Goal: Information Seeking & Learning: Learn about a topic

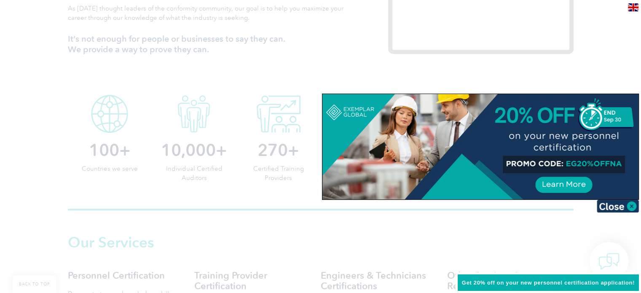
scroll to position [505, 0]
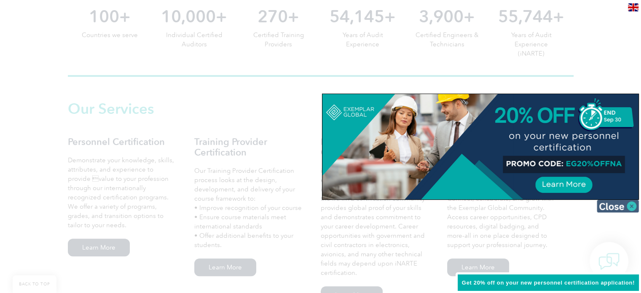
click at [630, 203] on img at bounding box center [617, 206] width 42 height 13
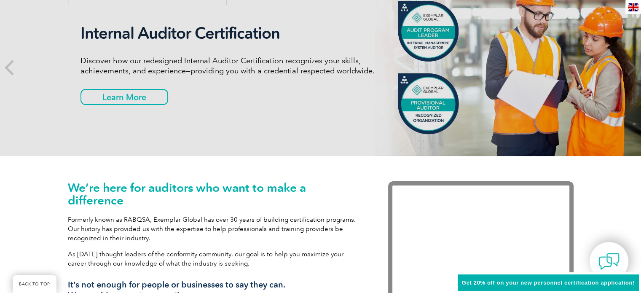
scroll to position [0, 0]
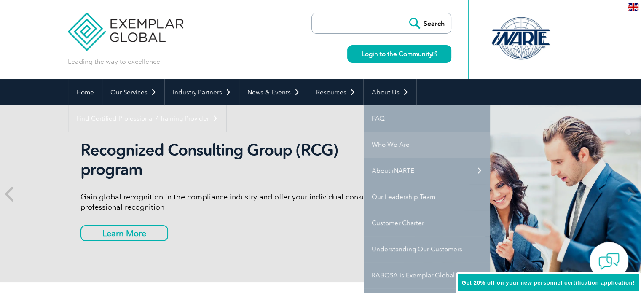
click at [387, 144] on link "Who We Are" at bounding box center [427, 144] width 126 height 26
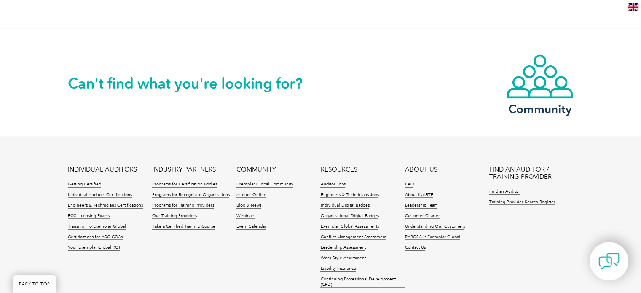
scroll to position [1570, 0]
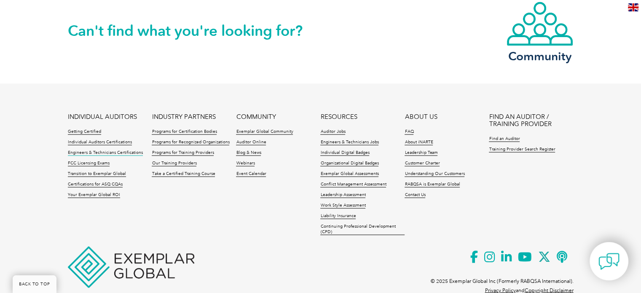
click at [96, 150] on link "Engineers & Technicians Certifications" at bounding box center [105, 153] width 75 height 6
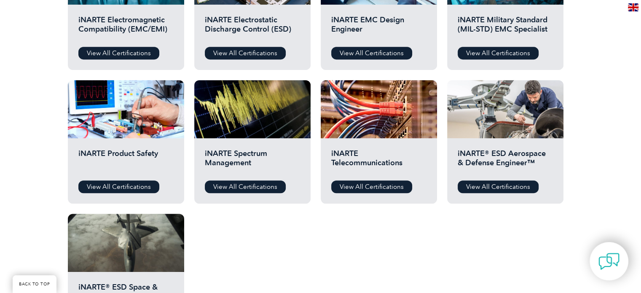
scroll to position [421, 0]
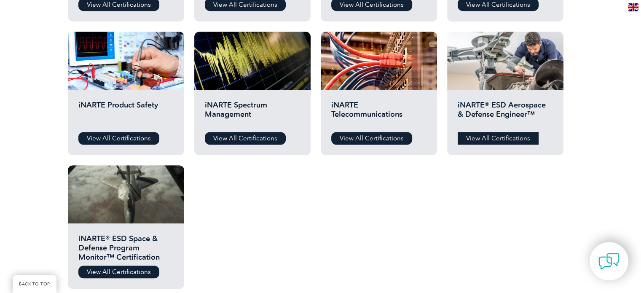
click at [499, 135] on link "View All Certifications" at bounding box center [497, 138] width 81 height 13
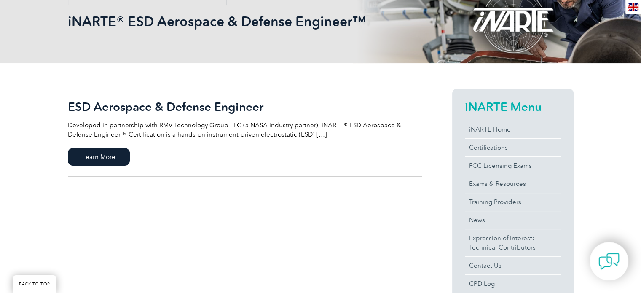
scroll to position [126, 0]
click at [116, 160] on span "Learn More" at bounding box center [99, 156] width 62 height 18
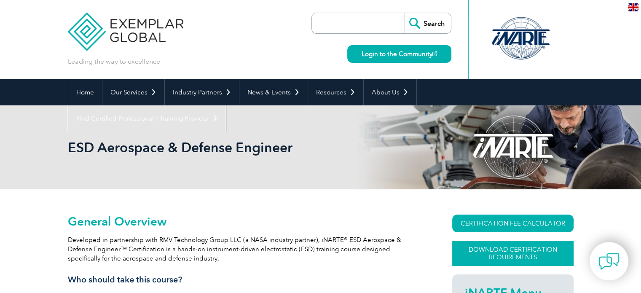
click at [501, 249] on link "Download Certification Requirements" at bounding box center [512, 253] width 121 height 25
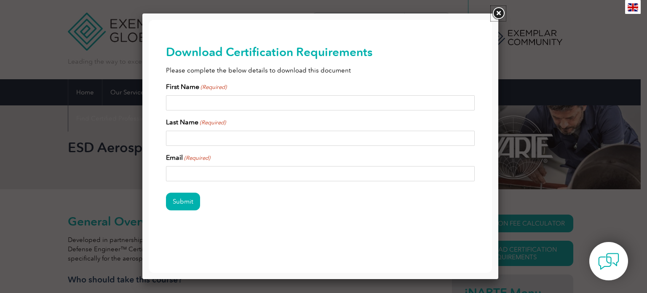
click at [499, 11] on link at bounding box center [498, 13] width 15 height 15
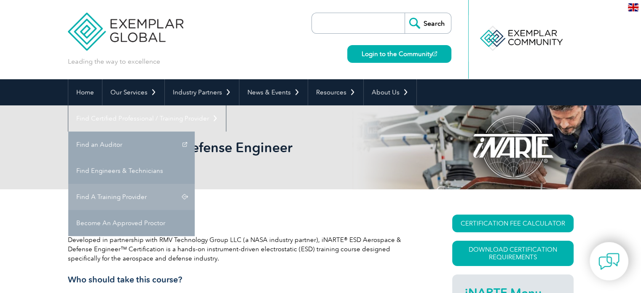
click at [195, 184] on link "Find A Training Provider" at bounding box center [131, 197] width 126 height 26
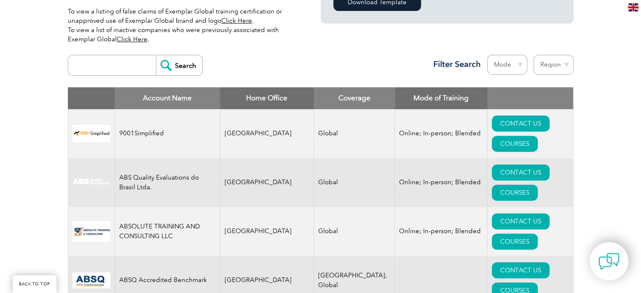
scroll to position [295, 0]
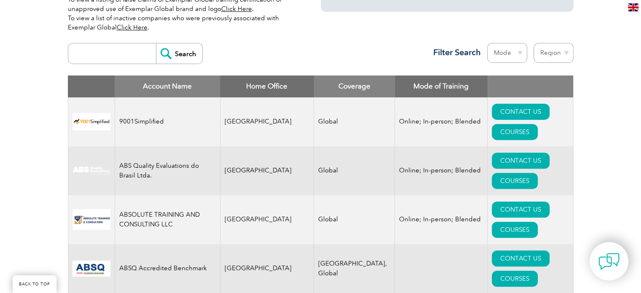
click at [564, 53] on select "Region [GEOGRAPHIC_DATA] [GEOGRAPHIC_DATA] [GEOGRAPHIC_DATA] [GEOGRAPHIC_DATA] …" at bounding box center [553, 53] width 40 height 20
select select "[GEOGRAPHIC_DATA]"
click at [533, 43] on select "Region [GEOGRAPHIC_DATA] [GEOGRAPHIC_DATA] [GEOGRAPHIC_DATA] [GEOGRAPHIC_DATA] …" at bounding box center [553, 53] width 40 height 20
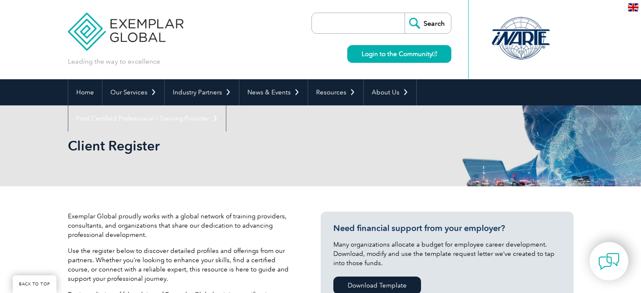
select select "[GEOGRAPHIC_DATA]"
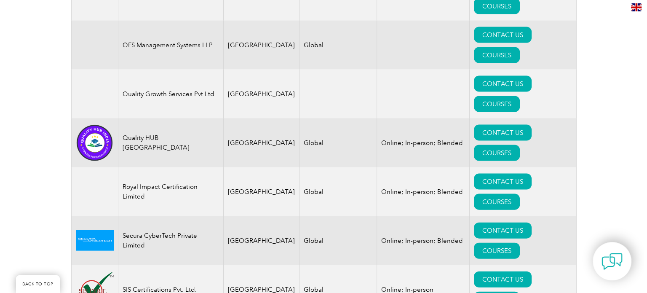
scroll to position [1685, 0]
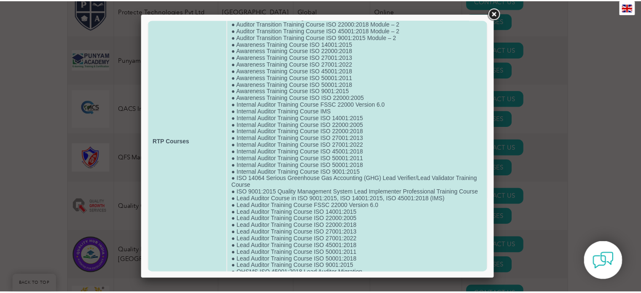
scroll to position [0, 0]
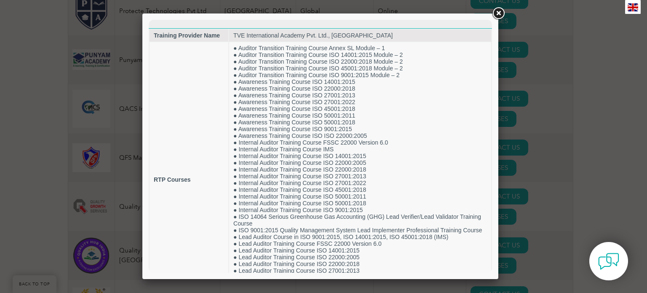
click at [495, 11] on link at bounding box center [498, 13] width 15 height 15
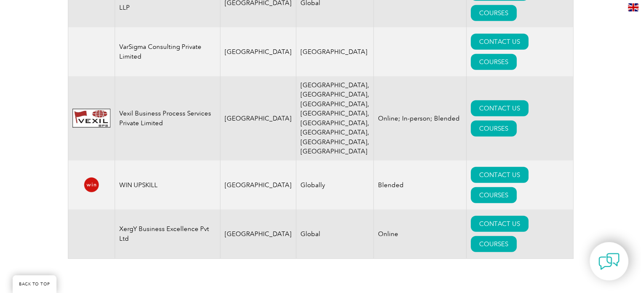
scroll to position [2537, 0]
